Goal: Find specific page/section: Find specific page/section

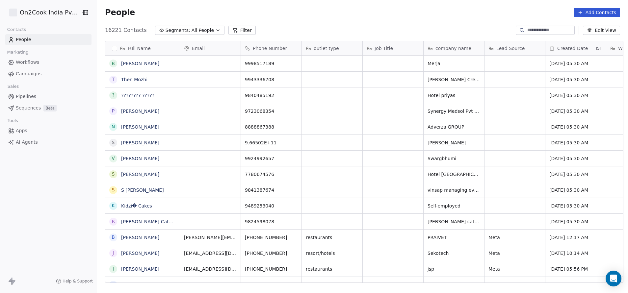
scroll to position [8, 8]
click at [232, 28] on icon at bounding box center [234, 30] width 5 height 5
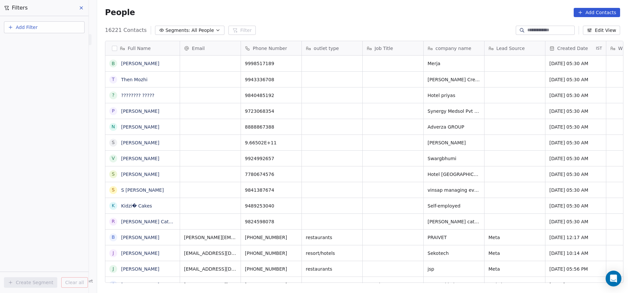
click at [35, 26] on span "Add Filter" at bounding box center [27, 27] width 22 height 7
click at [32, 44] on span "Contact properties" at bounding box center [32, 42] width 43 height 7
type input "****"
click at [26, 68] on span "Assignee" at bounding box center [21, 66] width 21 height 7
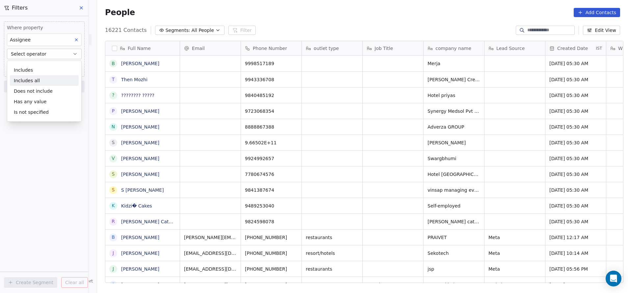
click at [27, 79] on div "Includes all" at bounding box center [44, 80] width 69 height 11
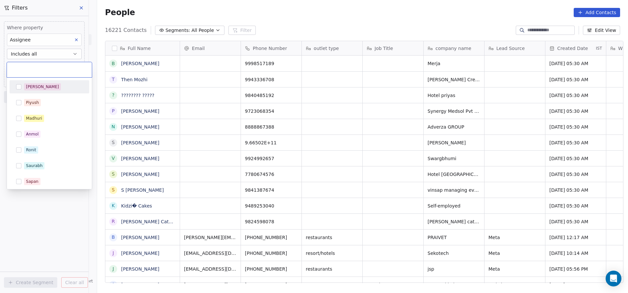
click at [34, 68] on body "On2Cook India Pvt. Ltd. Contacts People Marketing Workflows Campaigns Sales Pip…" at bounding box center [314, 146] width 628 height 293
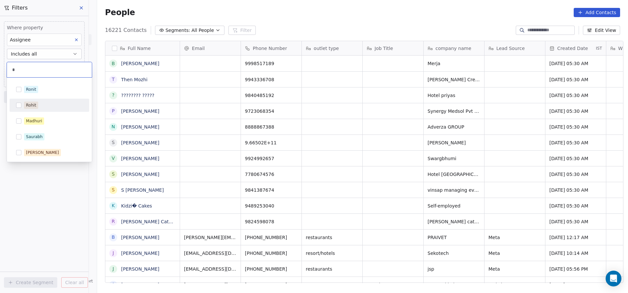
type input "*"
click at [22, 103] on div "Rohit" at bounding box center [49, 105] width 74 height 11
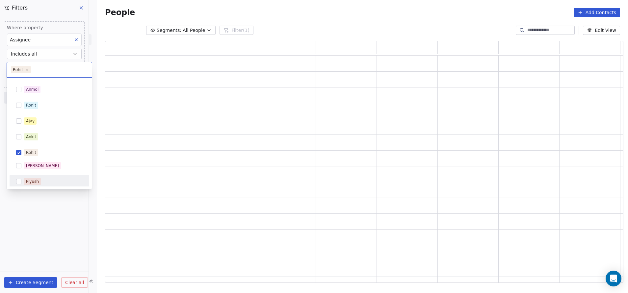
click at [50, 214] on html "On2Cook India Pvt. Ltd. Contacts People Marketing Workflows Campaigns Sales Pip…" at bounding box center [314, 146] width 628 height 293
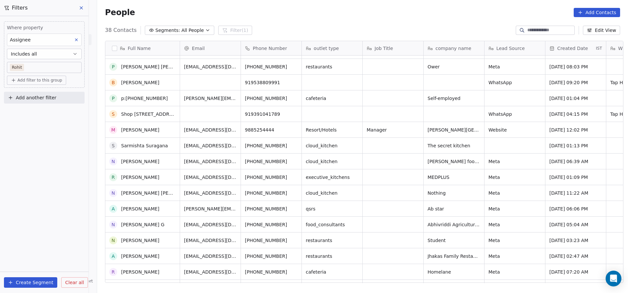
scroll to position [12, 0]
